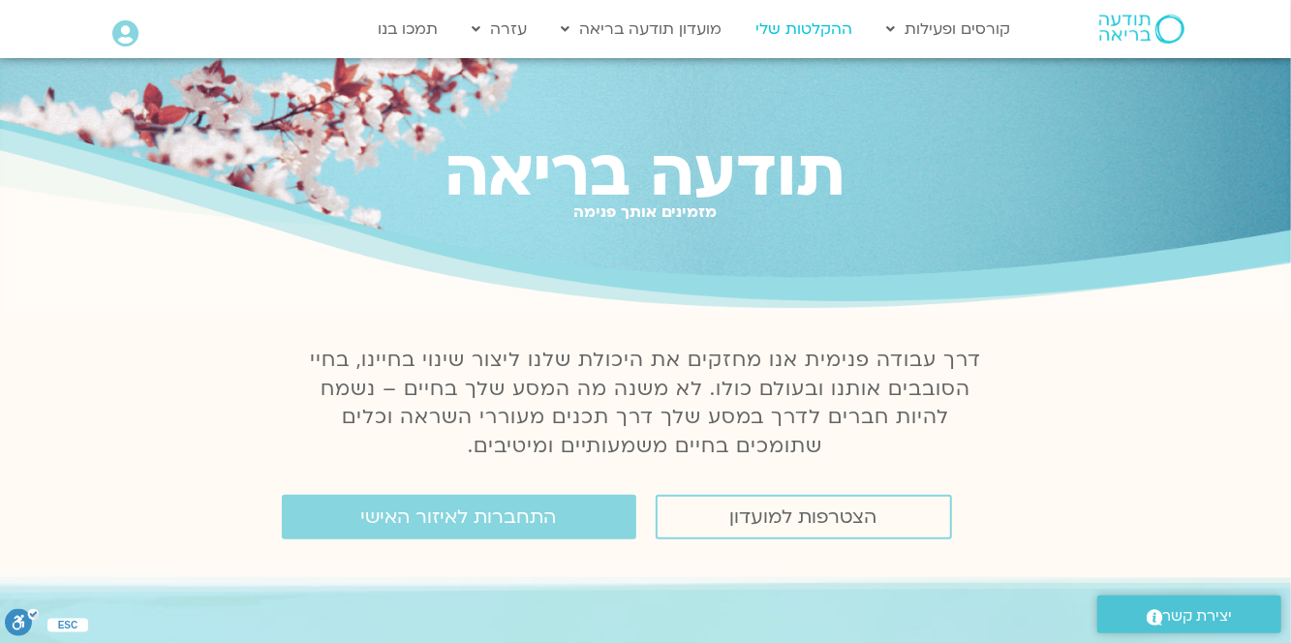
click at [823, 35] on link "ההקלטות שלי" at bounding box center [804, 29] width 116 height 37
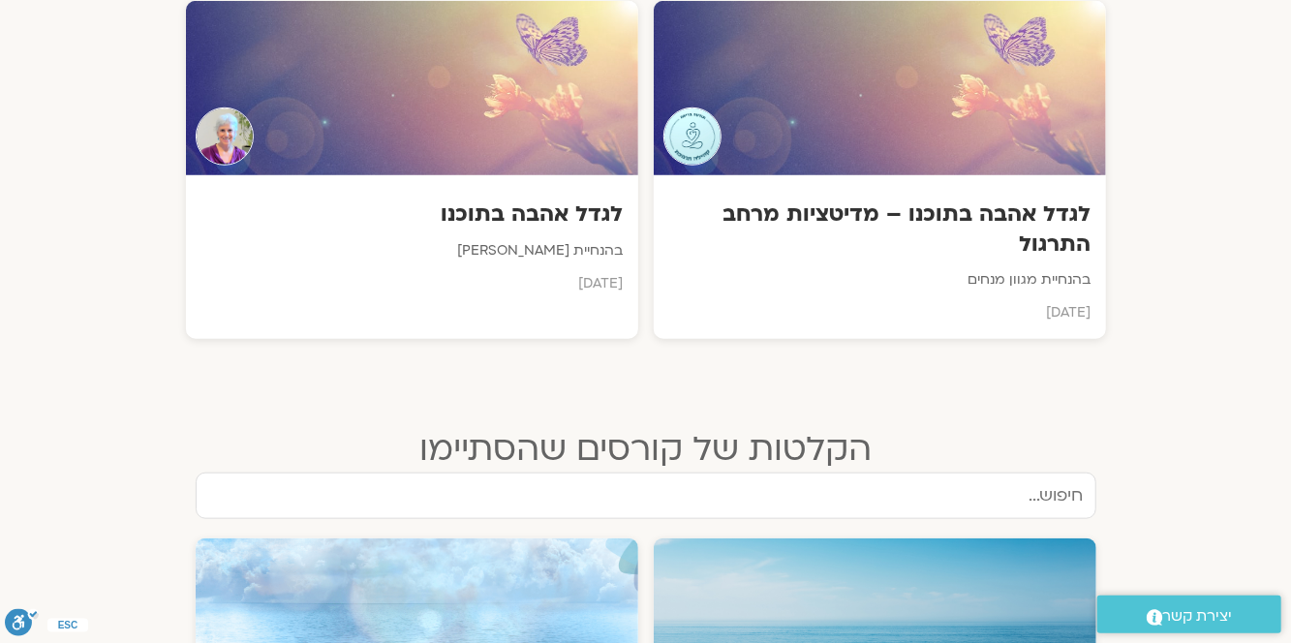
scroll to position [762, 0]
click at [552, 229] on div "לגדל אהבה בתוכנו בהנחיית [PERSON_NAME] [DATE]" at bounding box center [412, 243] width 452 height 135
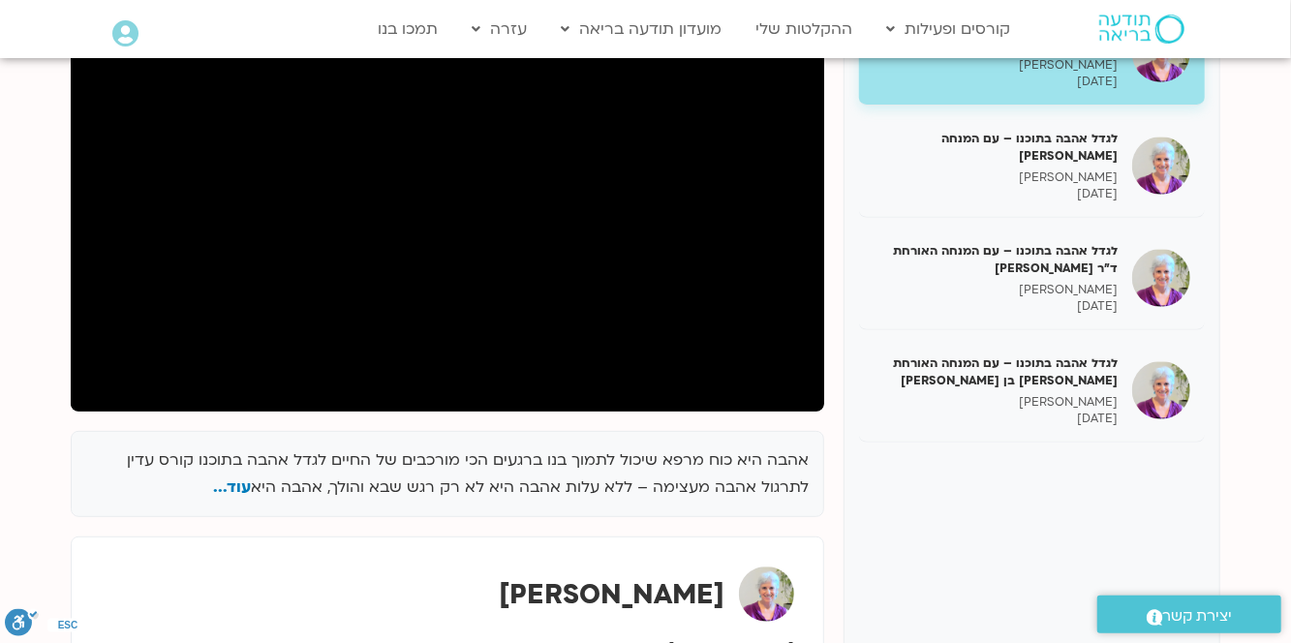
scroll to position [333, 0]
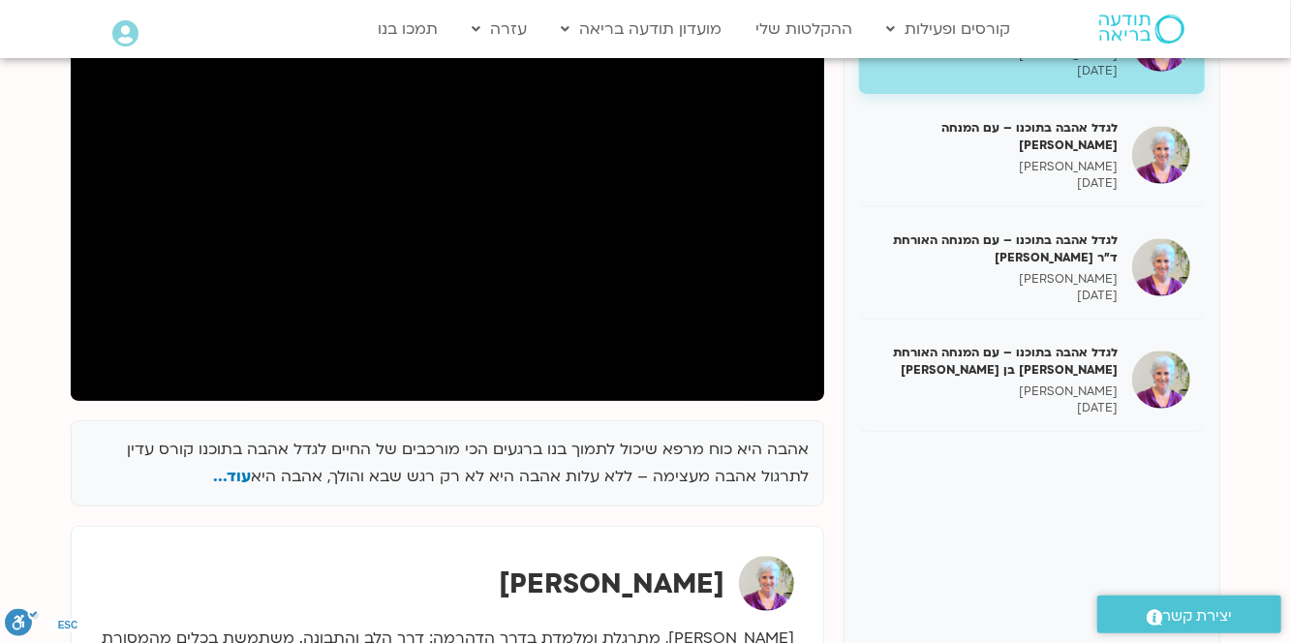
click at [1079, 372] on h5 "לגדל אהבה בתוכנו – עם המנחה האורחת שאנייה כהן בן חיים" at bounding box center [995, 361] width 244 height 35
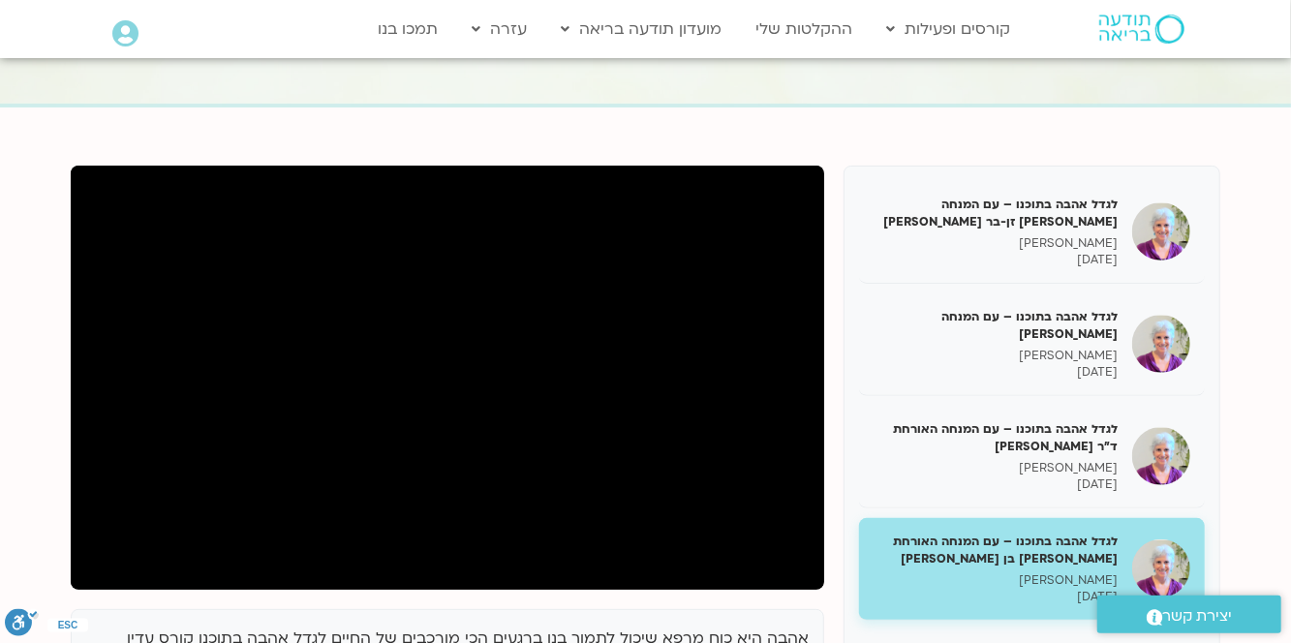
scroll to position [148, 0]
